Goal: Communication & Community: Answer question/provide support

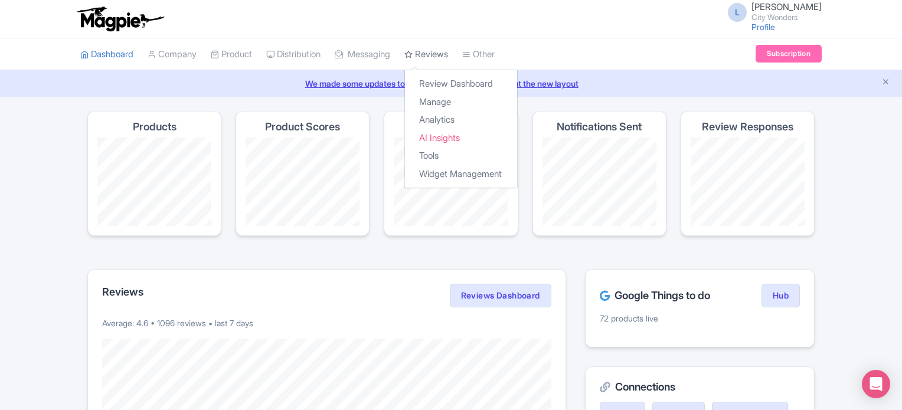
click at [446, 53] on link "Reviews" at bounding box center [426, 54] width 44 height 32
click at [446, 101] on link "Manage" at bounding box center [461, 102] width 112 height 18
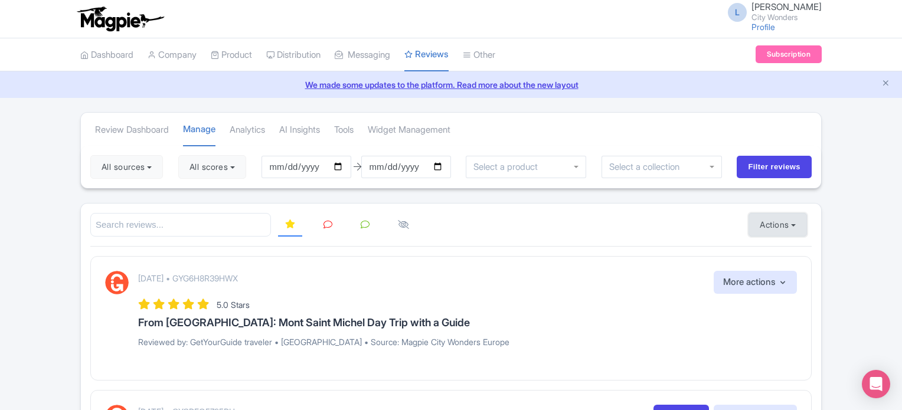
click at [777, 217] on button "Actions" at bounding box center [778, 225] width 58 height 24
click at [776, 255] on link "Import new reviews" at bounding box center [818, 254] width 139 height 23
click at [143, 159] on button "All sources" at bounding box center [126, 167] width 73 height 24
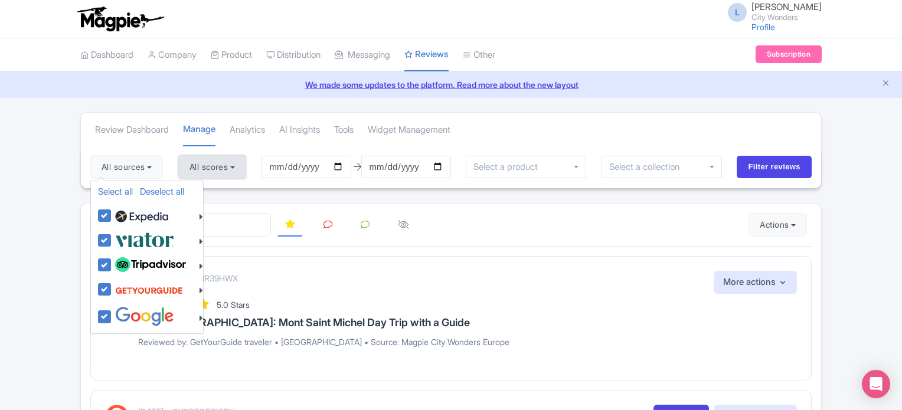
click at [207, 165] on button "All scores" at bounding box center [212, 167] width 68 height 24
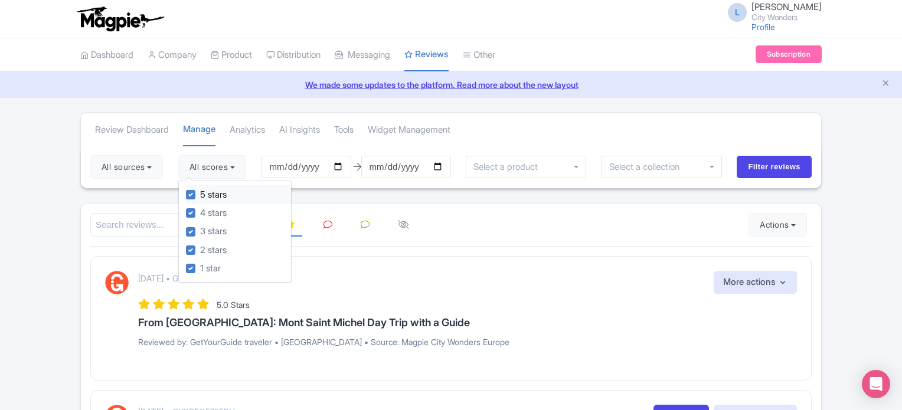
click at [200, 192] on label "5 stars" at bounding box center [213, 195] width 27 height 14
click at [200, 192] on input "5 stars" at bounding box center [204, 192] width 8 height 8
checkbox input "false"
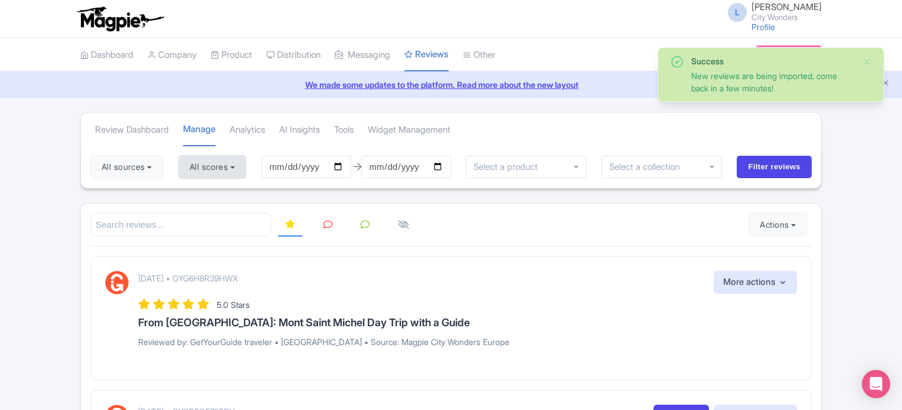
drag, startPoint x: 221, startPoint y: 150, endPoint x: 215, endPoint y: 161, distance: 12.2
click at [218, 156] on div "All sources Select all Deselect all Select all Deselect all City Wonders - Vati…" at bounding box center [451, 167] width 740 height 43
click at [216, 163] on button "All scores" at bounding box center [212, 167] width 68 height 24
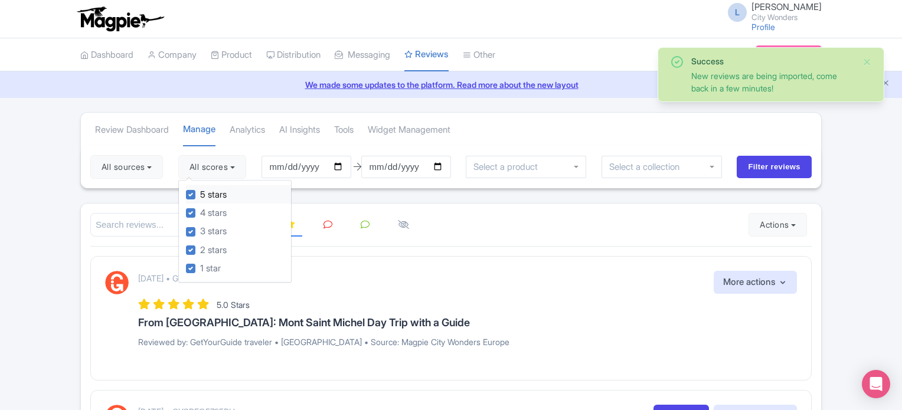
click at [200, 195] on label "5 stars" at bounding box center [213, 195] width 27 height 14
click at [200, 195] on input "5 stars" at bounding box center [204, 192] width 8 height 8
checkbox input "false"
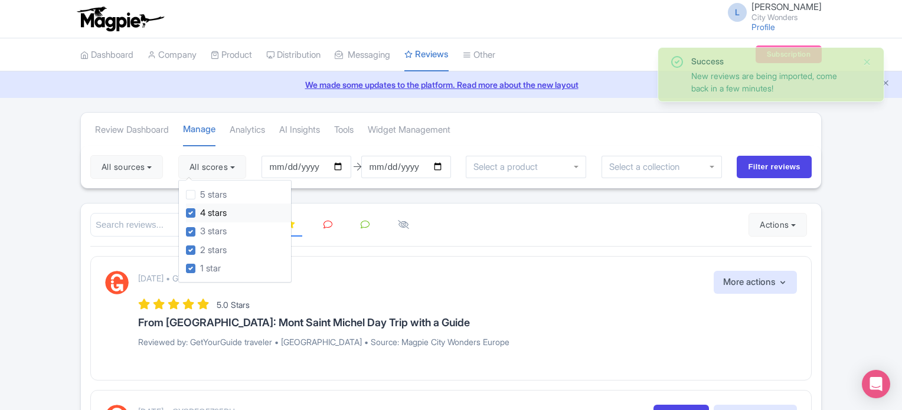
click at [200, 211] on label "4 stars" at bounding box center [213, 214] width 27 height 14
click at [200, 211] on input "4 stars" at bounding box center [204, 210] width 8 height 8
checkbox input "false"
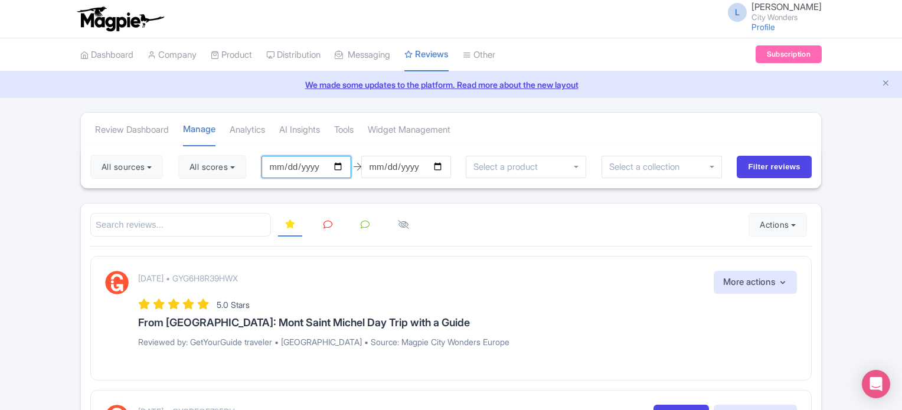
click at [338, 167] on input "2025-06-12" at bounding box center [307, 167] width 90 height 22
click at [345, 168] on input "2025-09-11" at bounding box center [307, 167] width 90 height 22
type input "2025-09-10"
click at [389, 167] on input "2025-09-11" at bounding box center [406, 167] width 90 height 22
click at [442, 165] on input "2025-09-11" at bounding box center [406, 167] width 90 height 22
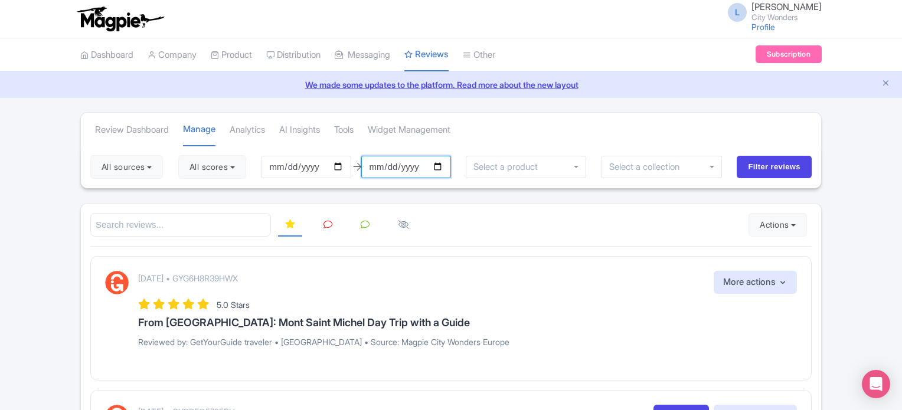
type input "2025-09-10"
click at [761, 174] on input "Filter reviews" at bounding box center [774, 167] width 75 height 22
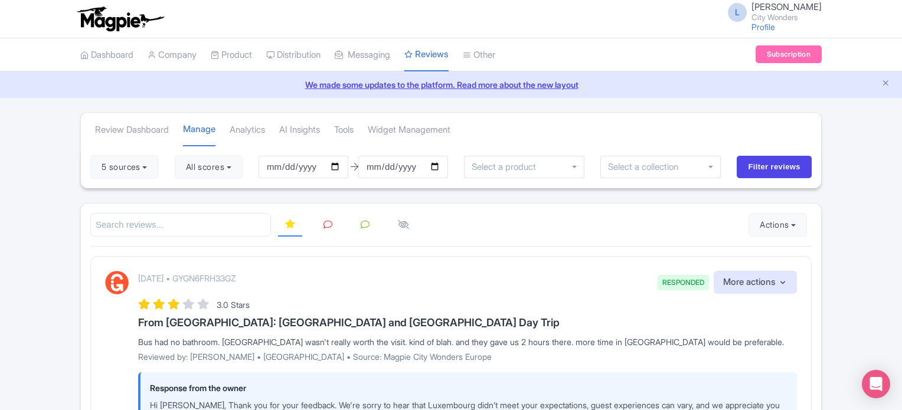
click at [322, 225] on link at bounding box center [327, 225] width 23 height 23
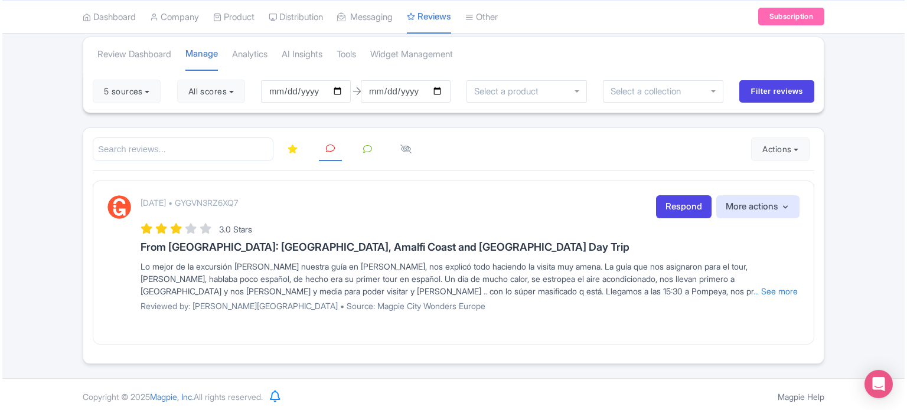
scroll to position [78, 0]
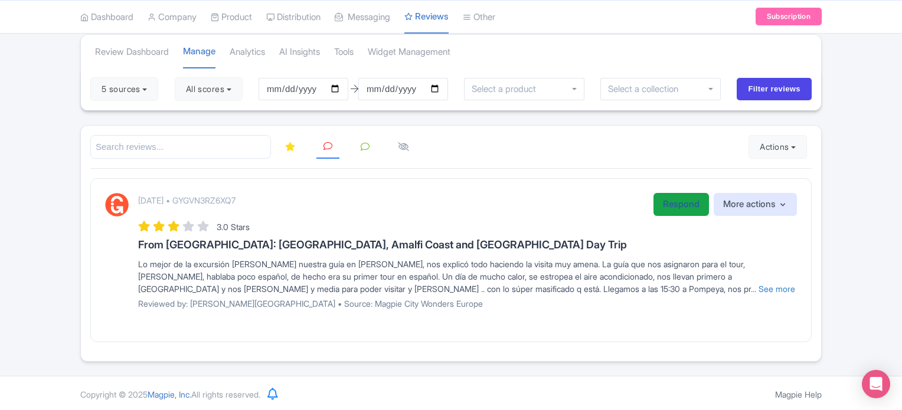
click at [659, 203] on link "Respond" at bounding box center [680, 204] width 55 height 23
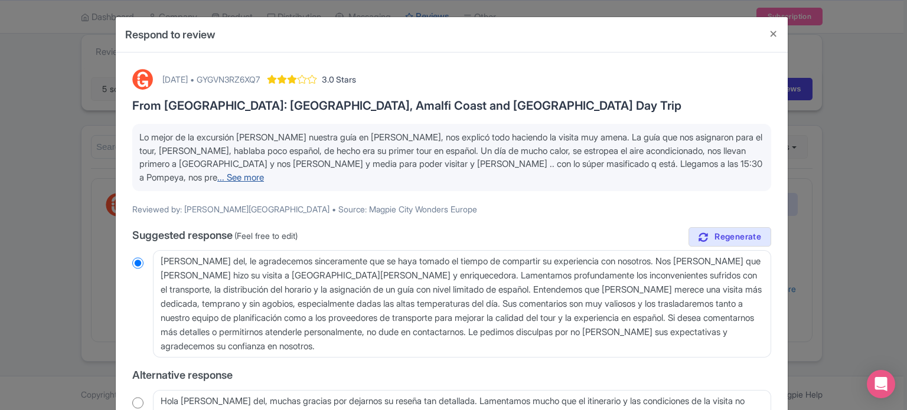
click at [264, 172] on link "... See more" at bounding box center [240, 177] width 47 height 11
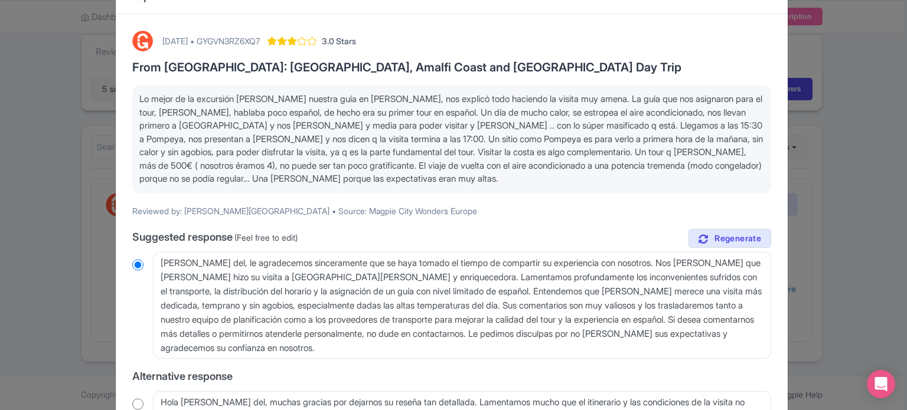
scroll to position [59, 0]
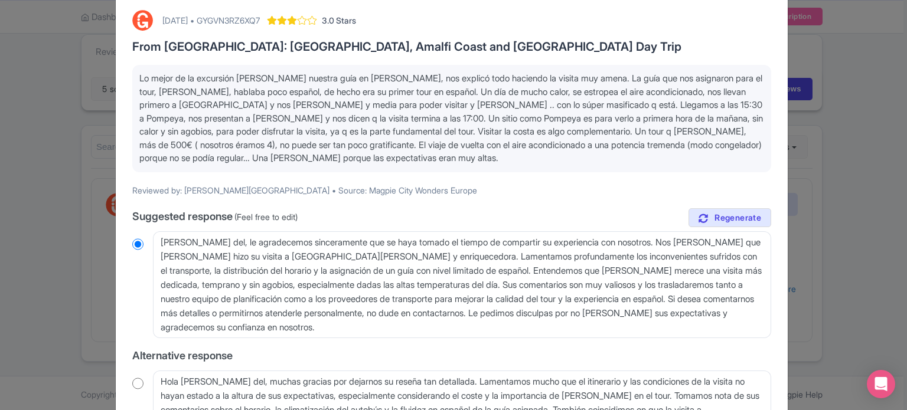
click at [260, 16] on div "September 10, 2025 • GYGVN3RZ6XQ7" at bounding box center [210, 20] width 97 height 12
click at [260, 20] on div "September 10, 2025 • GYGVN3RZ6XQ7" at bounding box center [210, 20] width 97 height 12
copy div "GYGVN3RZ6XQ7"
